Goal: Task Accomplishment & Management: Manage account settings

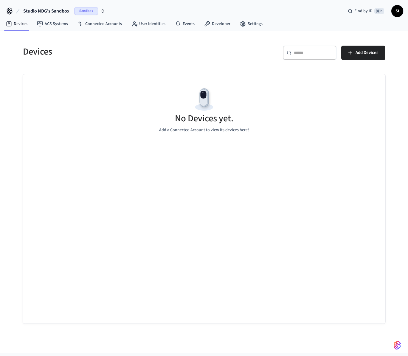
click at [102, 10] on icon "button" at bounding box center [102, 11] width 5 height 5
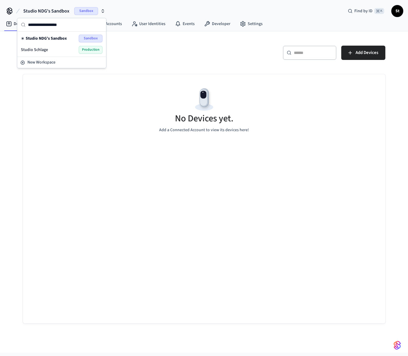
click at [93, 48] on span "Production" at bounding box center [91, 50] width 24 height 8
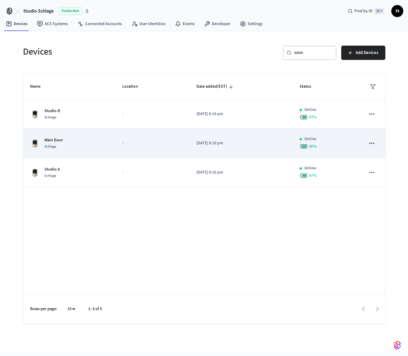
click at [35, 145] on img "sticky table" at bounding box center [35, 144] width 10 height 10
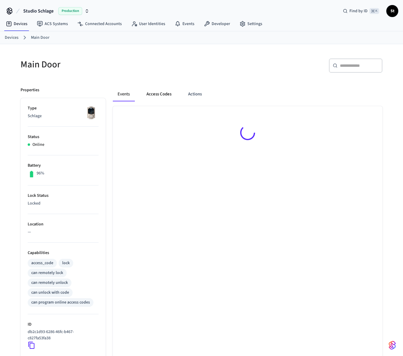
click at [162, 93] on button "Access Codes" at bounding box center [159, 94] width 35 height 14
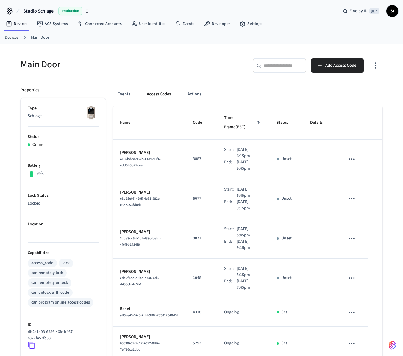
click at [193, 195] on p "6677" at bounding box center [201, 198] width 17 height 6
copy p "6677"
click at [193, 156] on p "3883" at bounding box center [201, 159] width 17 height 6
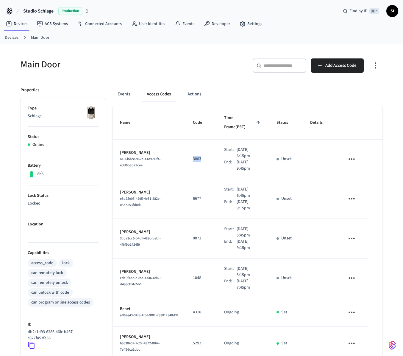
copy p "3883"
